Goal: Find contact information: Find contact information

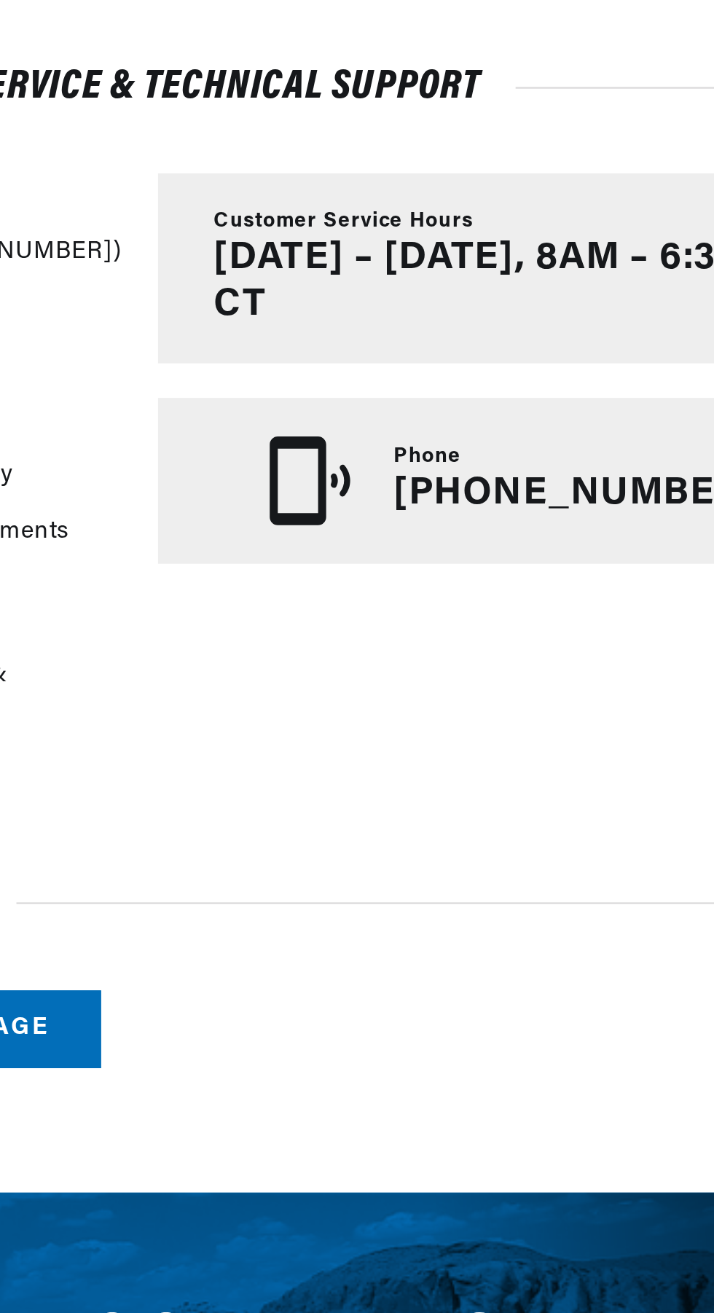
scroll to position [0, 442]
click at [554, 522] on p "[PHONE_NUMBER]" at bounding box center [556, 516] width 153 height 19
